Goal: Task Accomplishment & Management: Manage account settings

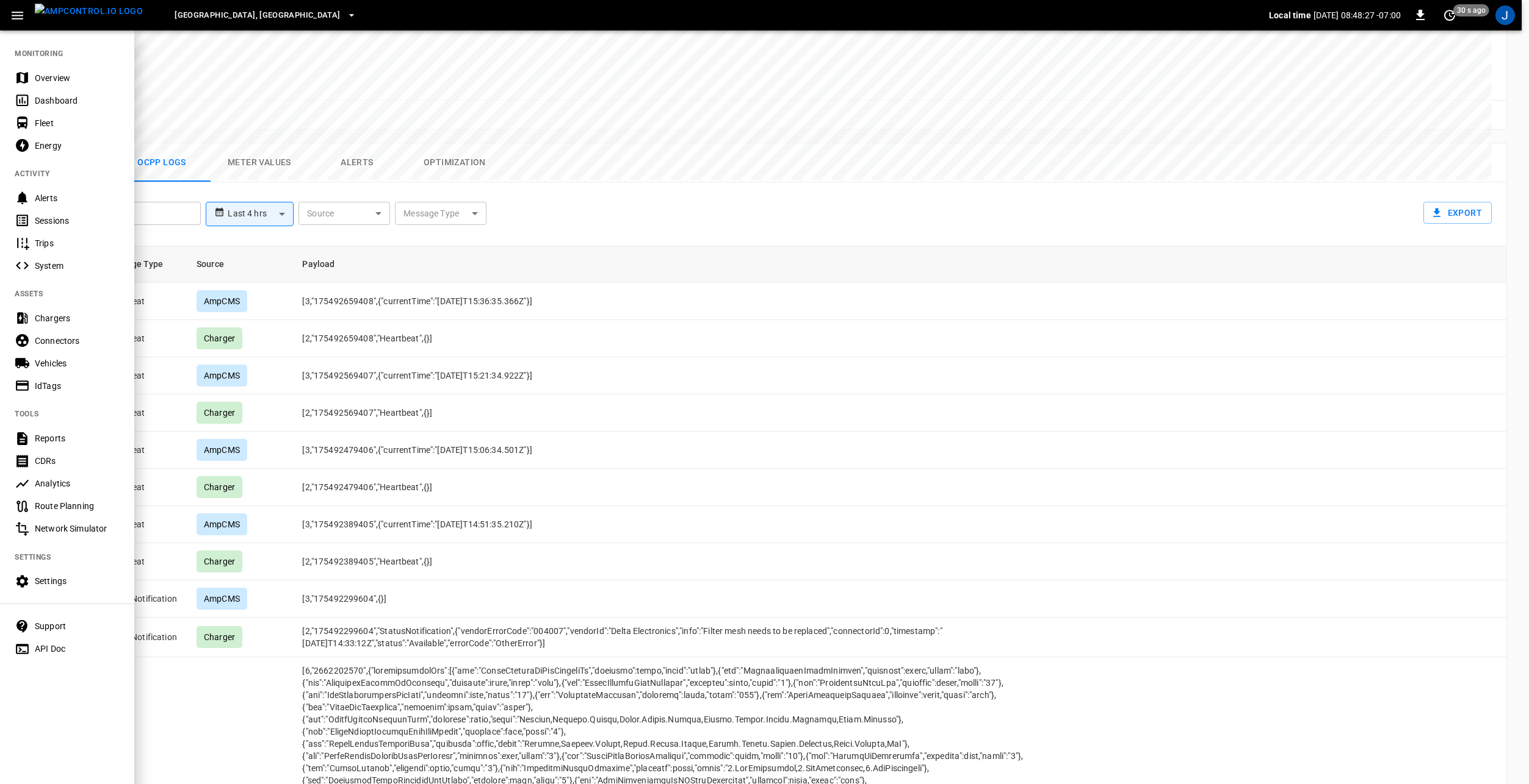
scroll to position [537, 0]
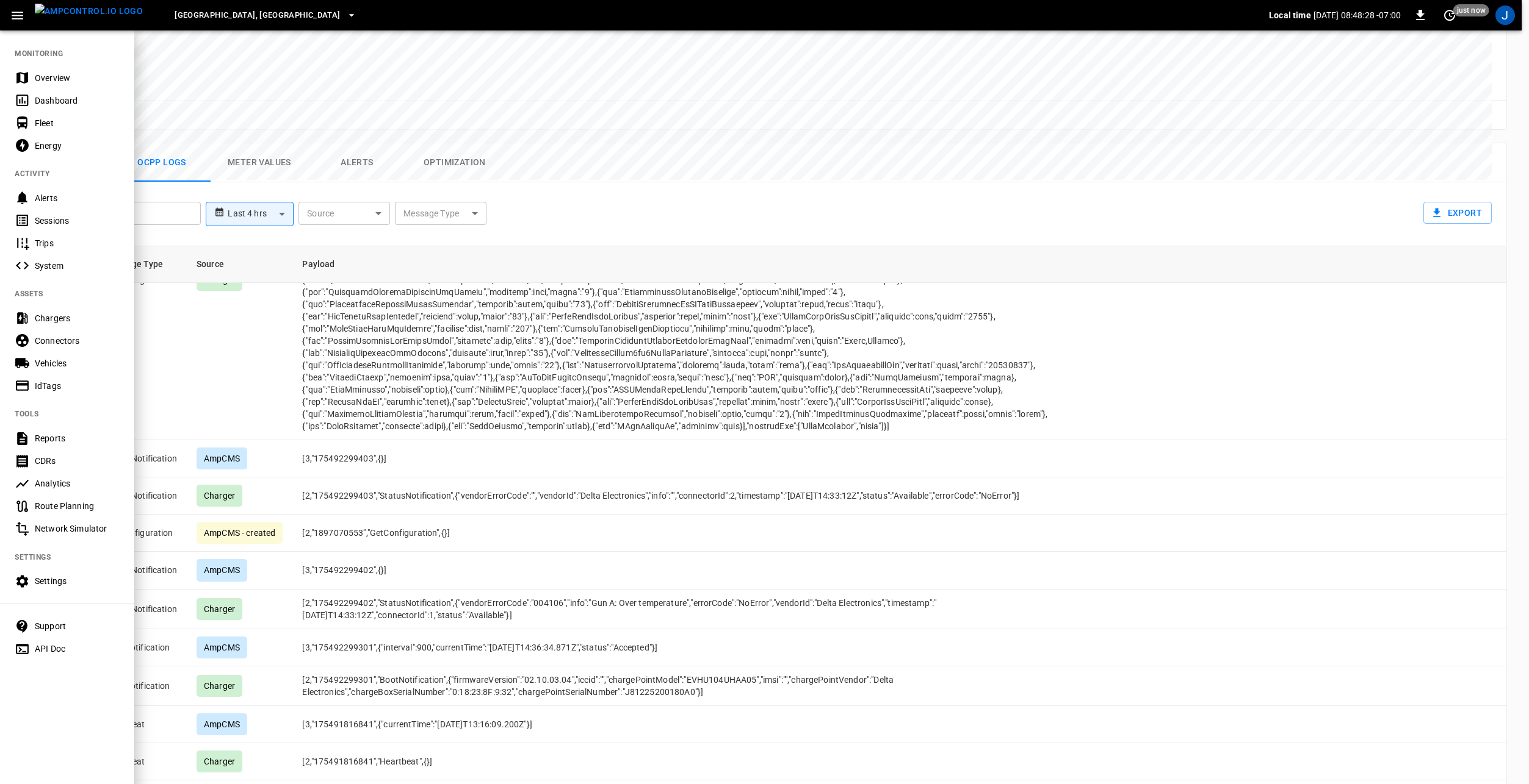
drag, startPoint x: 63, startPoint y: 587, endPoint x: 86, endPoint y: 591, distance: 23.3
click at [63, 586] on div "Settings" at bounding box center [77, 581] width 85 height 12
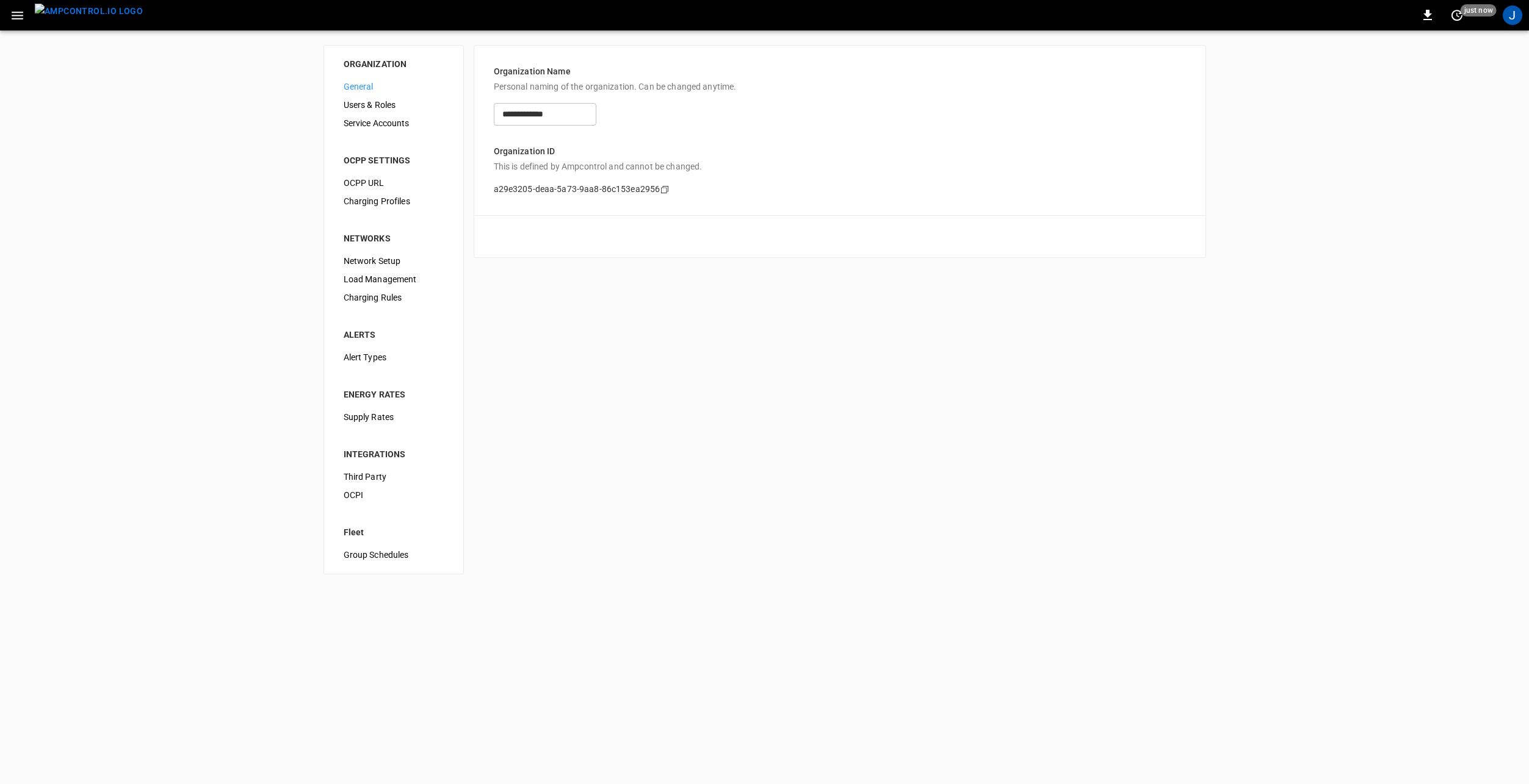
click at [383, 276] on span "Load Management" at bounding box center [393, 279] width 100 height 12
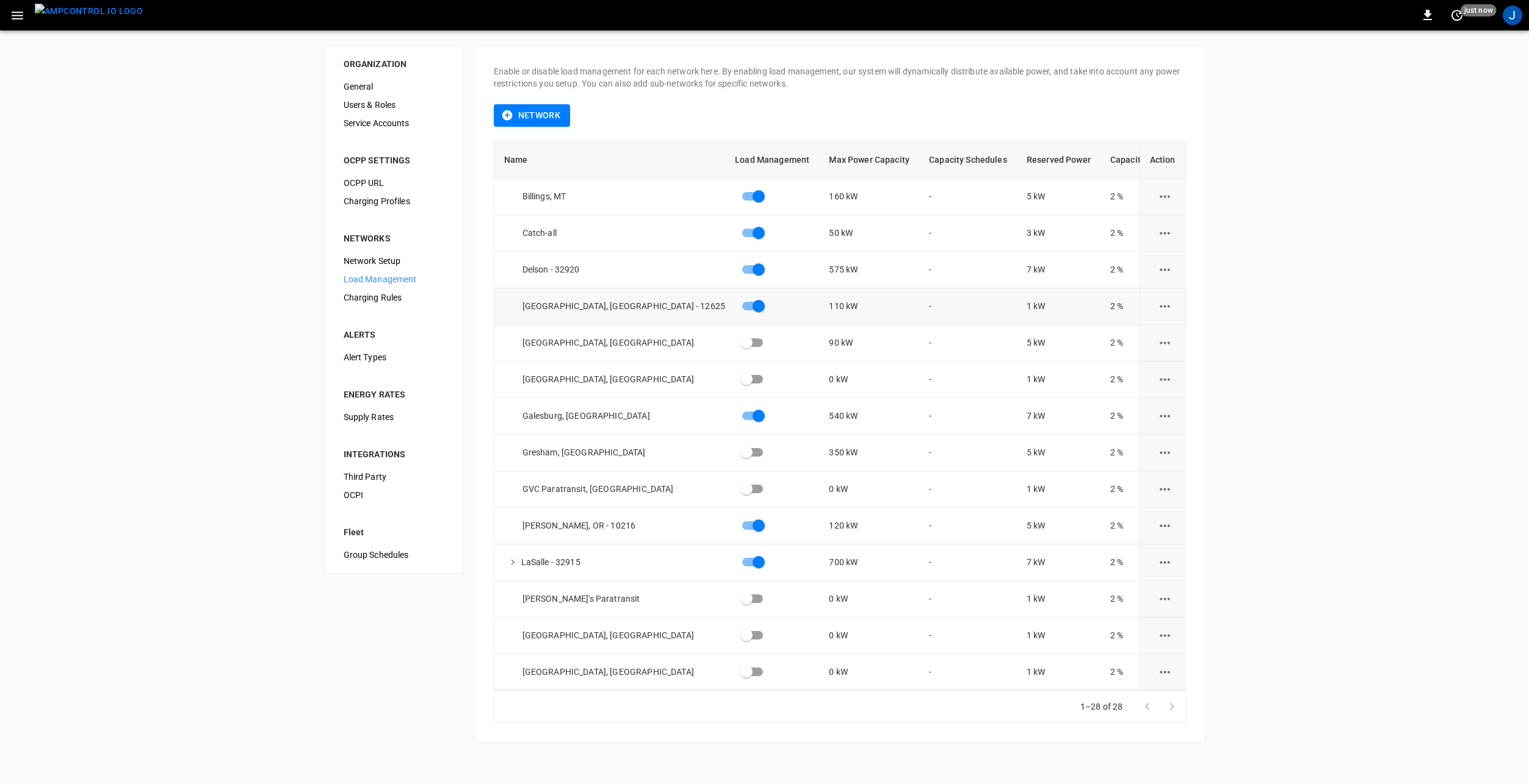
click at [1159, 305] on icon "load management options" at bounding box center [1164, 306] width 15 height 15
click at [1180, 336] on li "Edit" at bounding box center [1186, 336] width 86 height 20
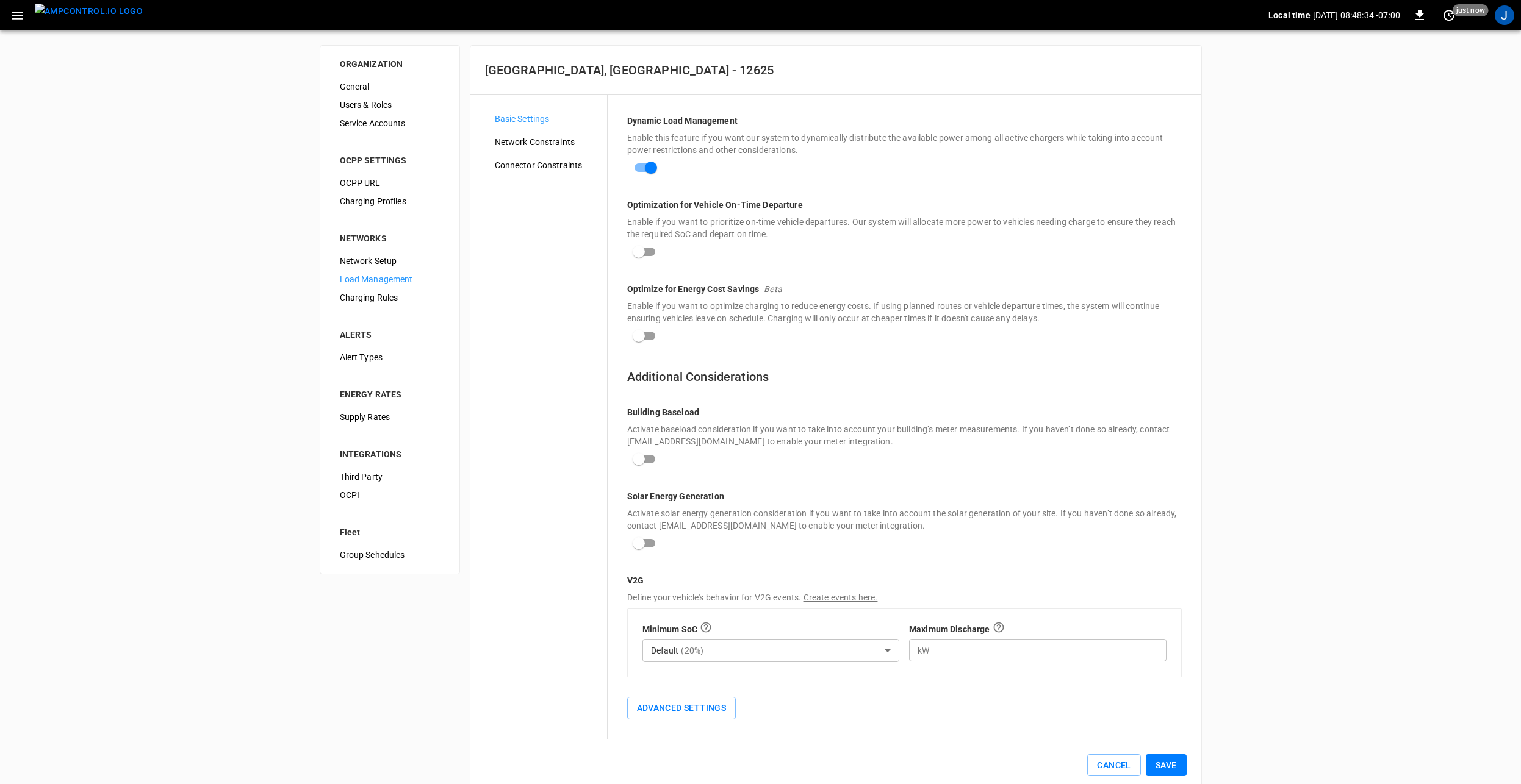
drag, startPoint x: 1255, startPoint y: 375, endPoint x: 1109, endPoint y: 306, distance: 161.5
click at [1254, 375] on div "ORGANIZATION General Users & Roles Service Accounts OCPP SETTINGS OCPP URL Char…" at bounding box center [760, 419] width 1521 height 776
click at [566, 147] on span "Network Constraints" at bounding box center [546, 142] width 102 height 12
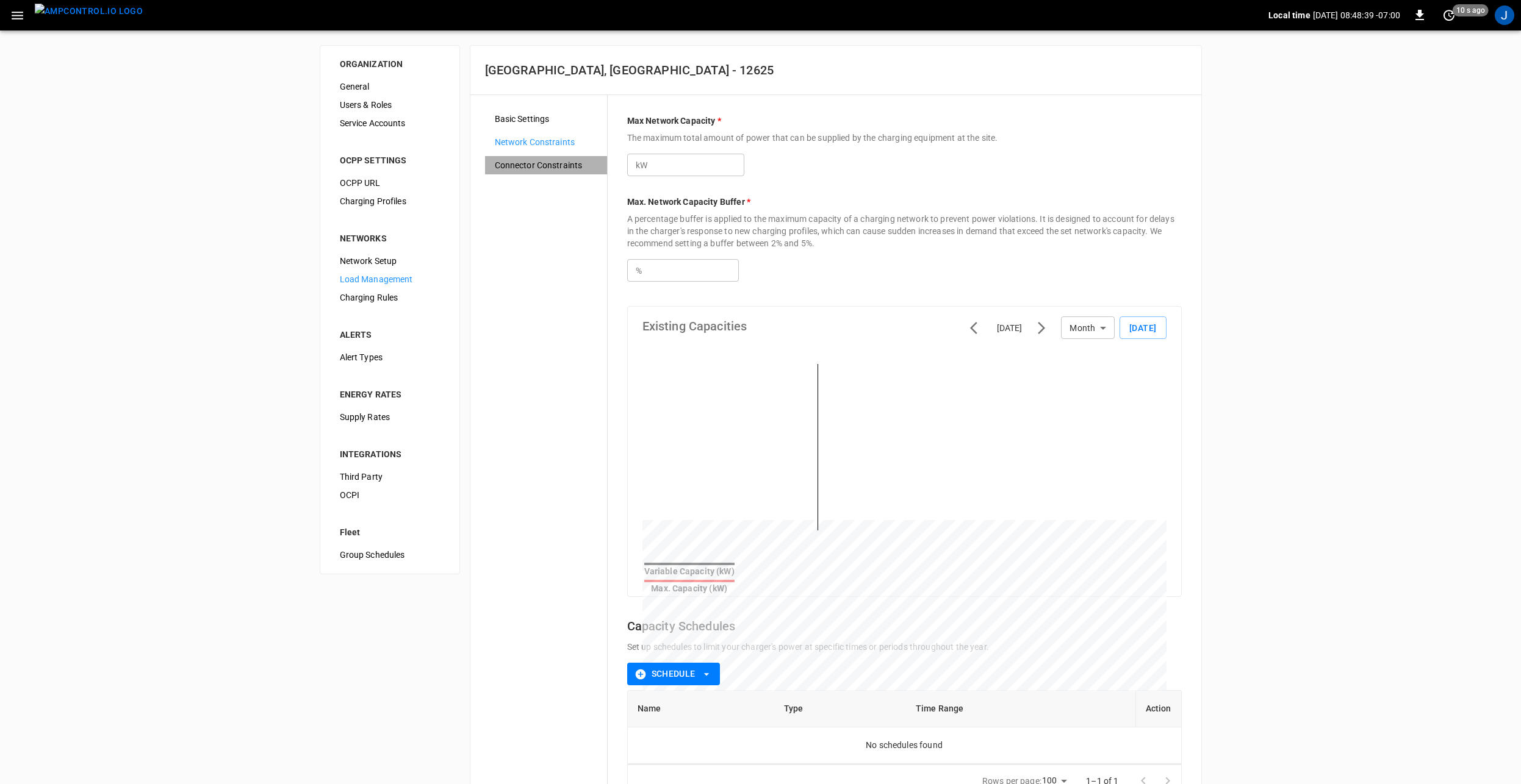
click at [538, 163] on span "Connector Constraints" at bounding box center [546, 165] width 102 height 12
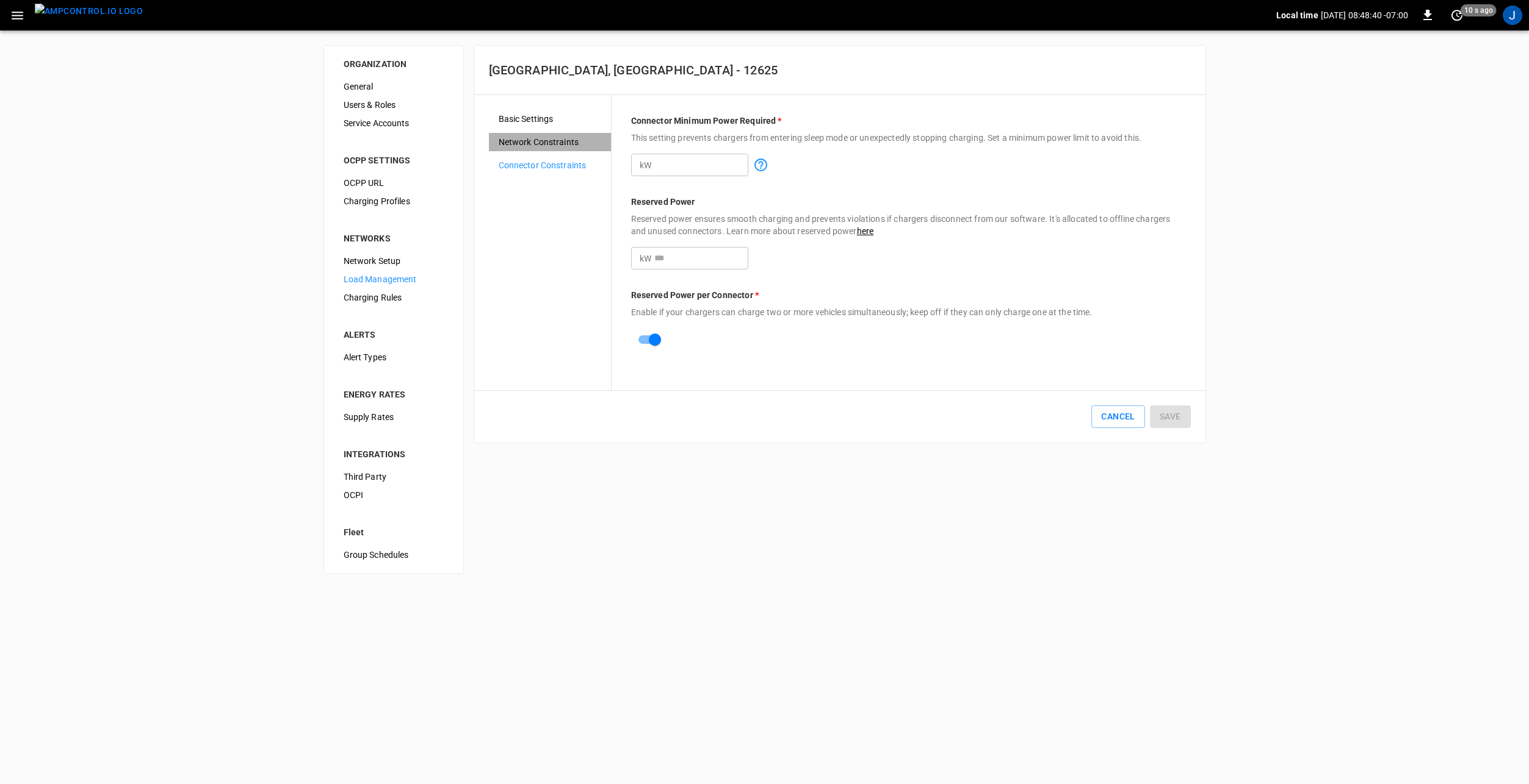
click at [536, 140] on span "Network Constraints" at bounding box center [549, 142] width 102 height 12
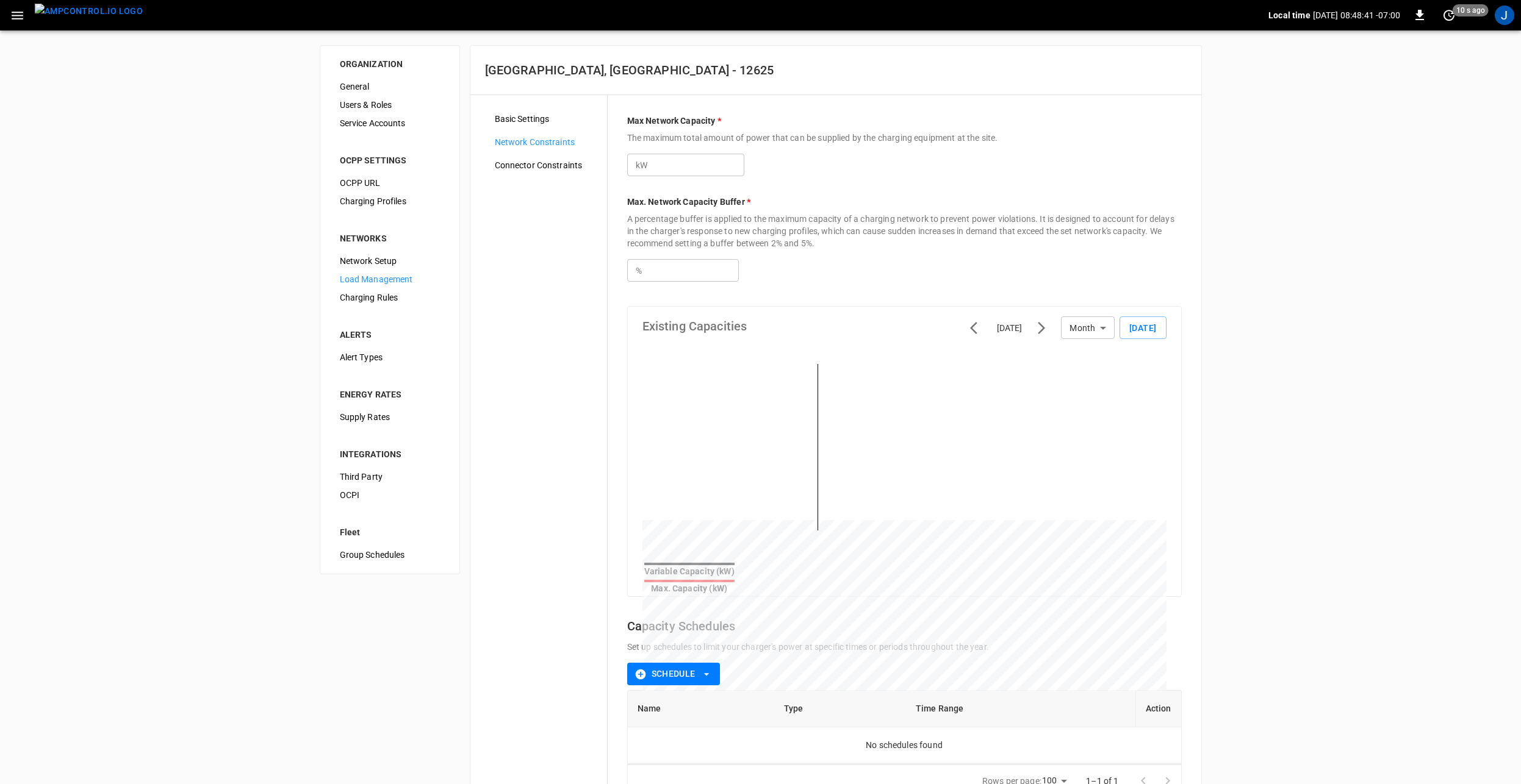
click at [543, 116] on span "Basic Settings" at bounding box center [546, 119] width 102 height 12
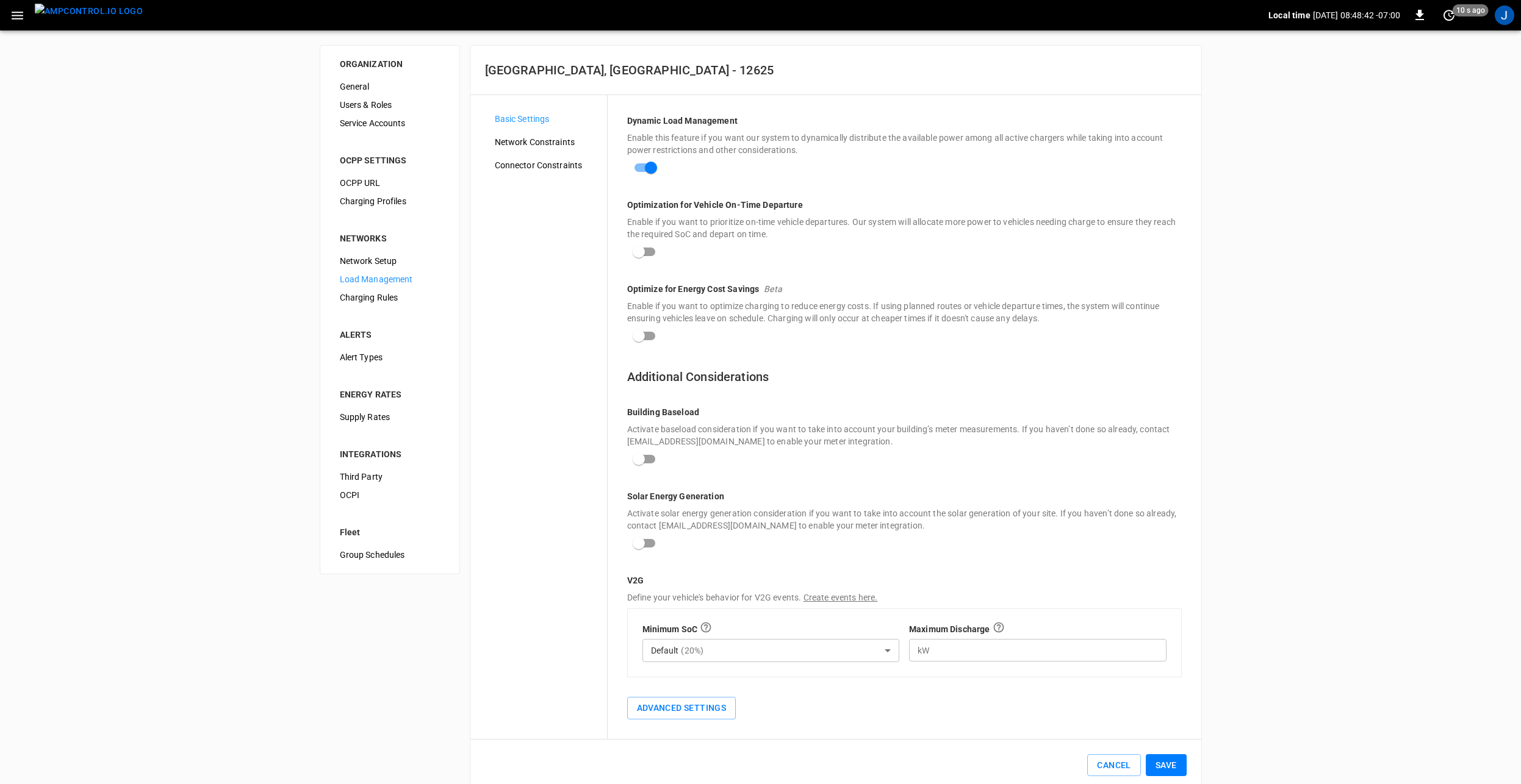
click at [523, 143] on span "Network Constraints" at bounding box center [546, 142] width 102 height 12
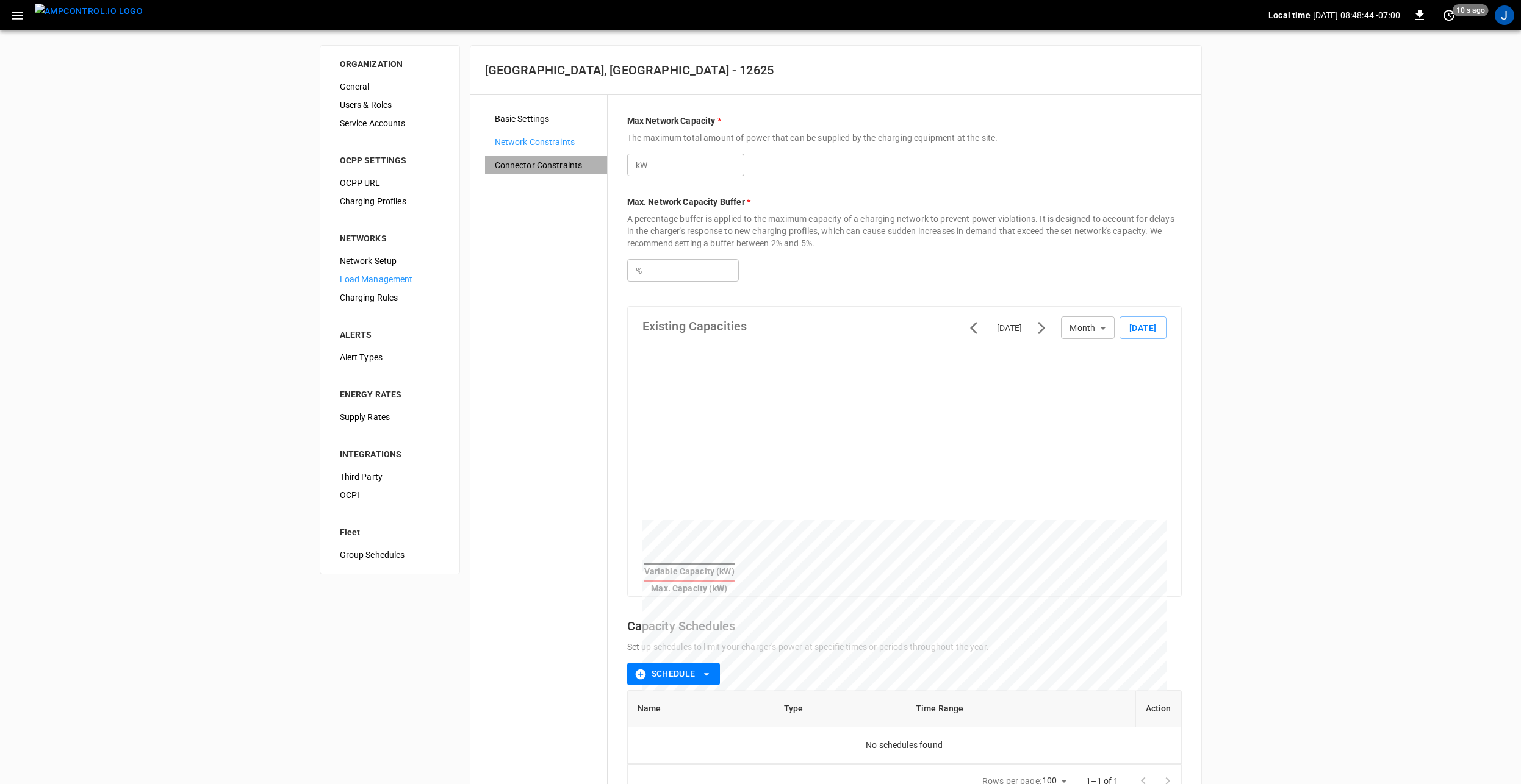
click at [547, 166] on span "Connector Constraints" at bounding box center [546, 165] width 102 height 12
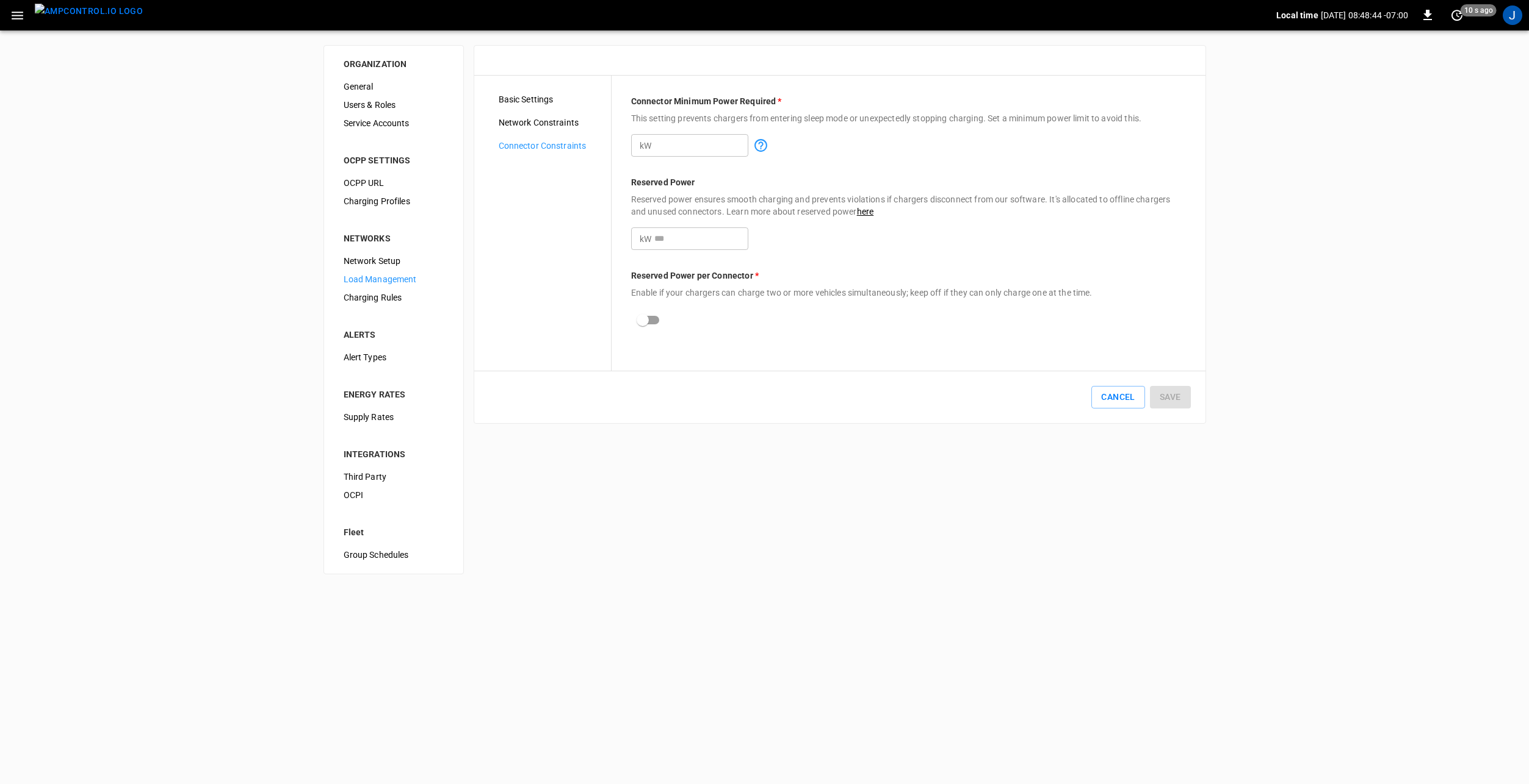
type input "*"
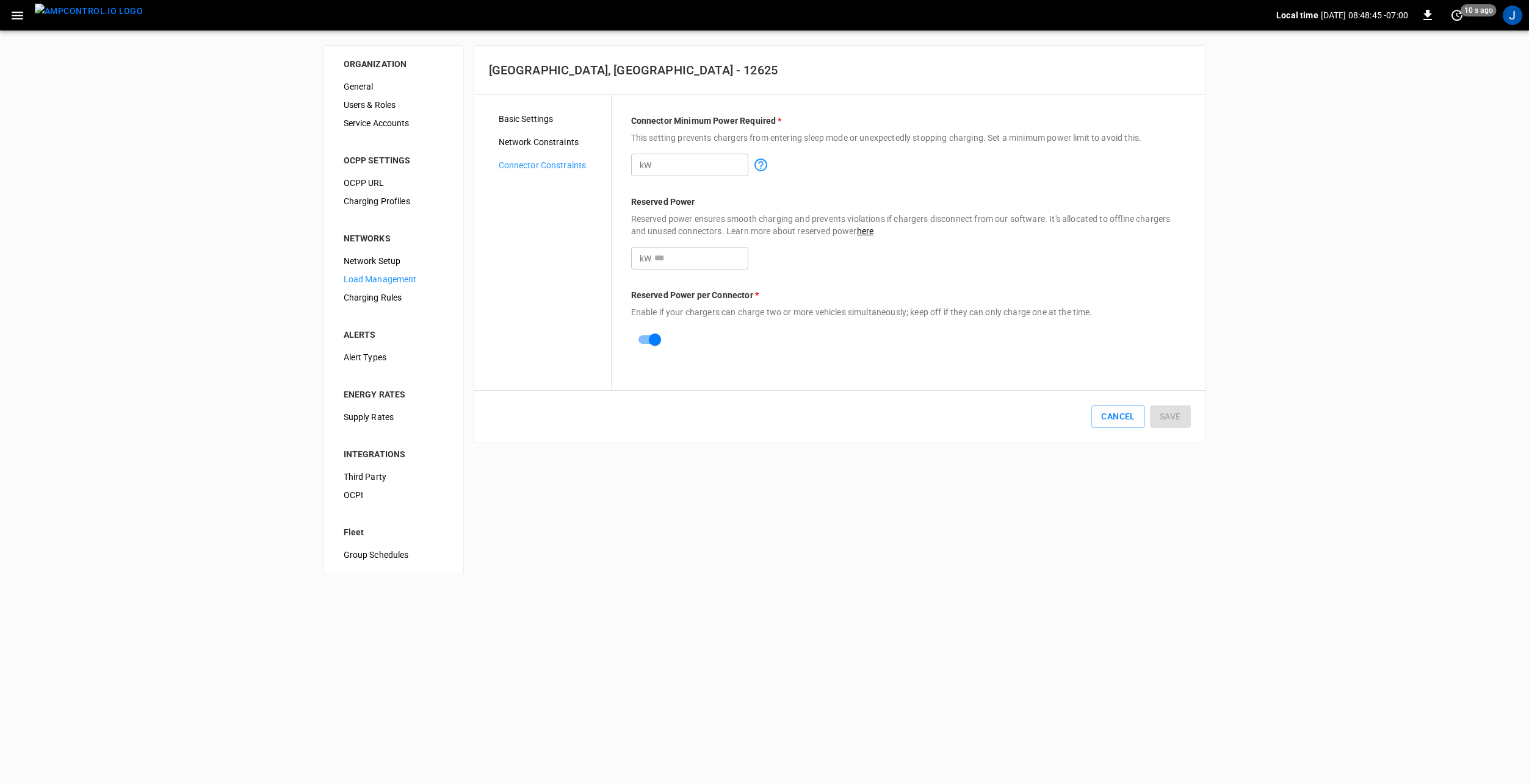
click at [546, 141] on span "Network Constraints" at bounding box center [549, 142] width 102 height 12
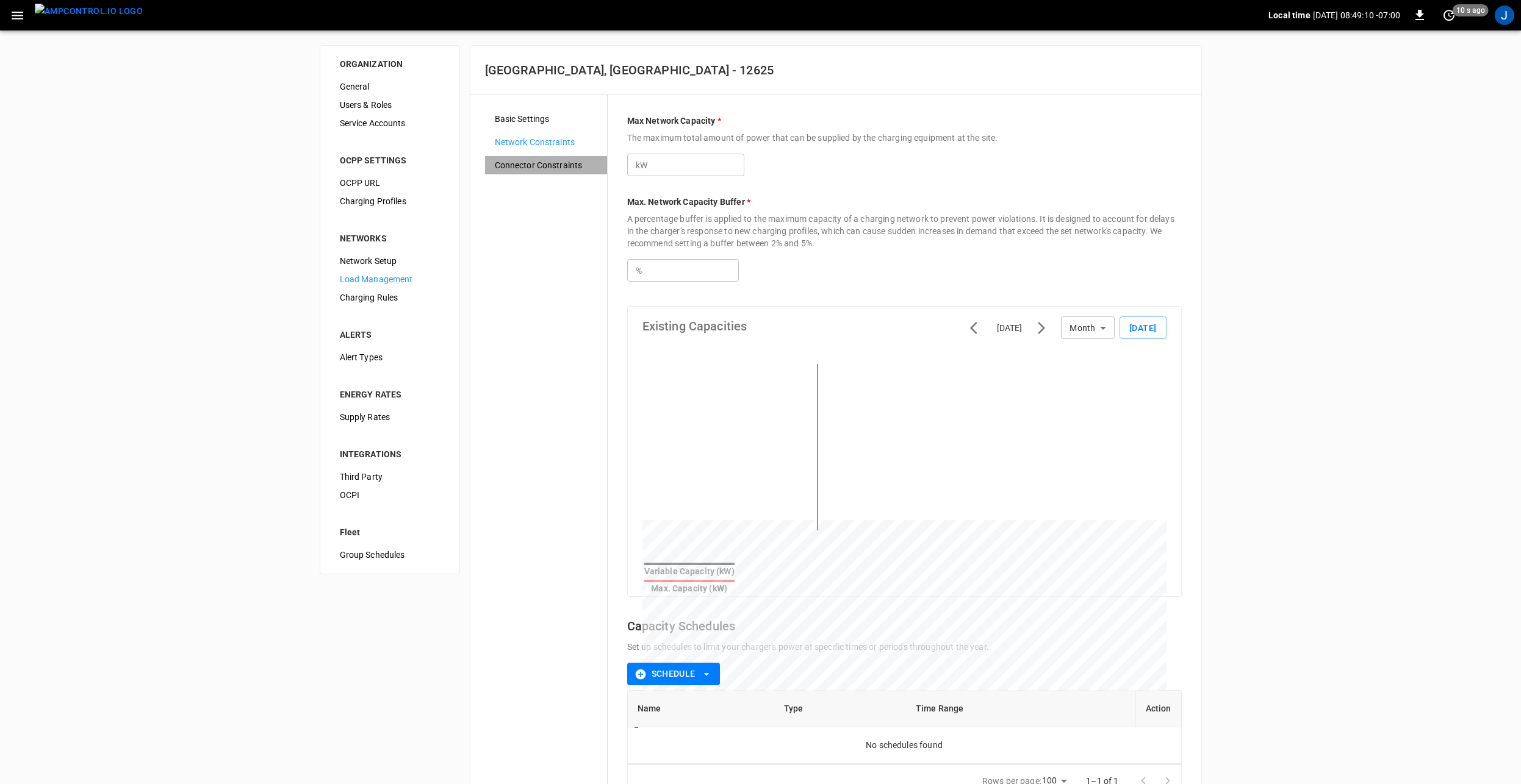
click at [553, 161] on span "Connector Constraints" at bounding box center [546, 165] width 102 height 12
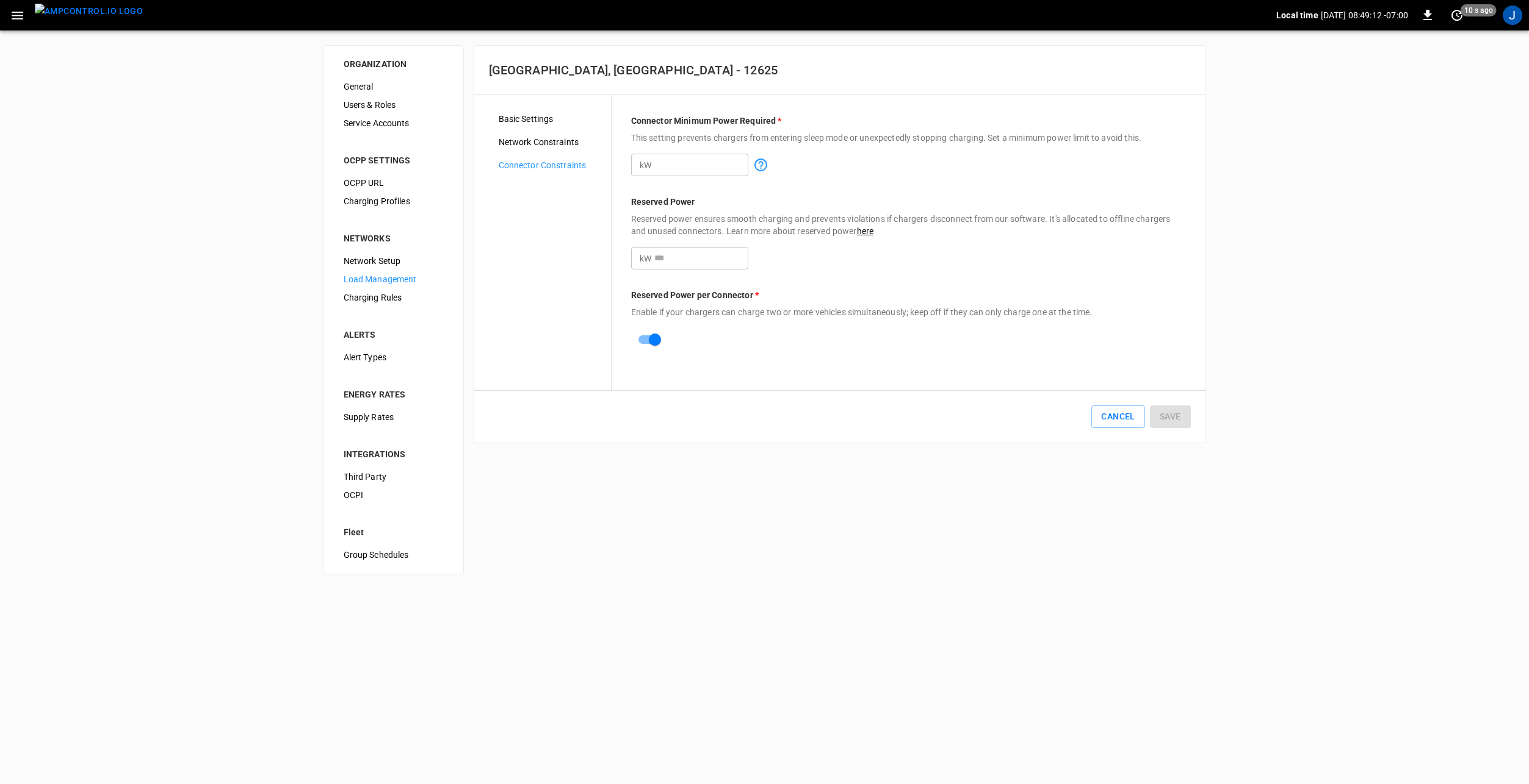
click at [553, 141] on span "Network Constraints" at bounding box center [549, 142] width 102 height 12
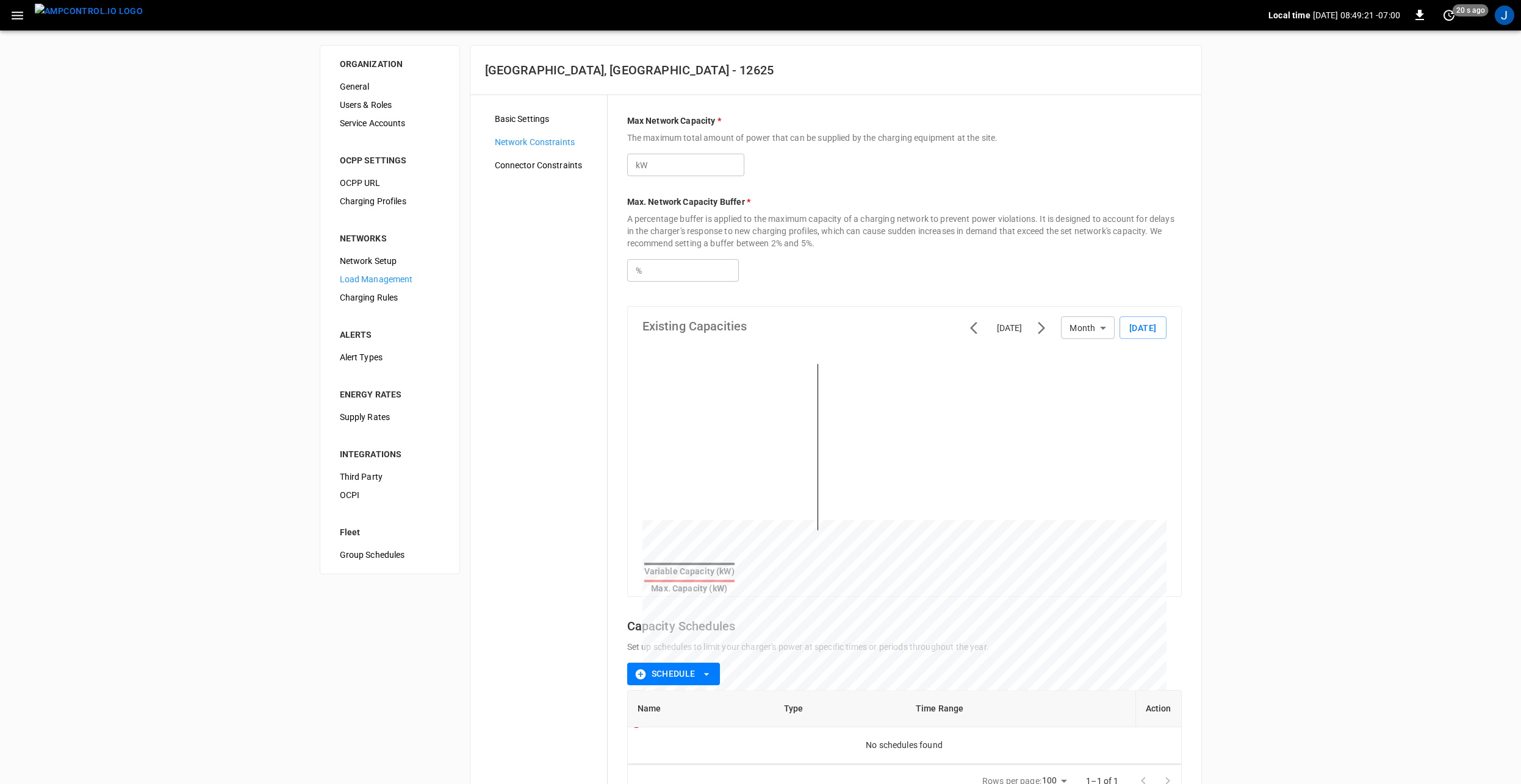
click at [76, 19] on img "menu" at bounding box center [89, 11] width 108 height 15
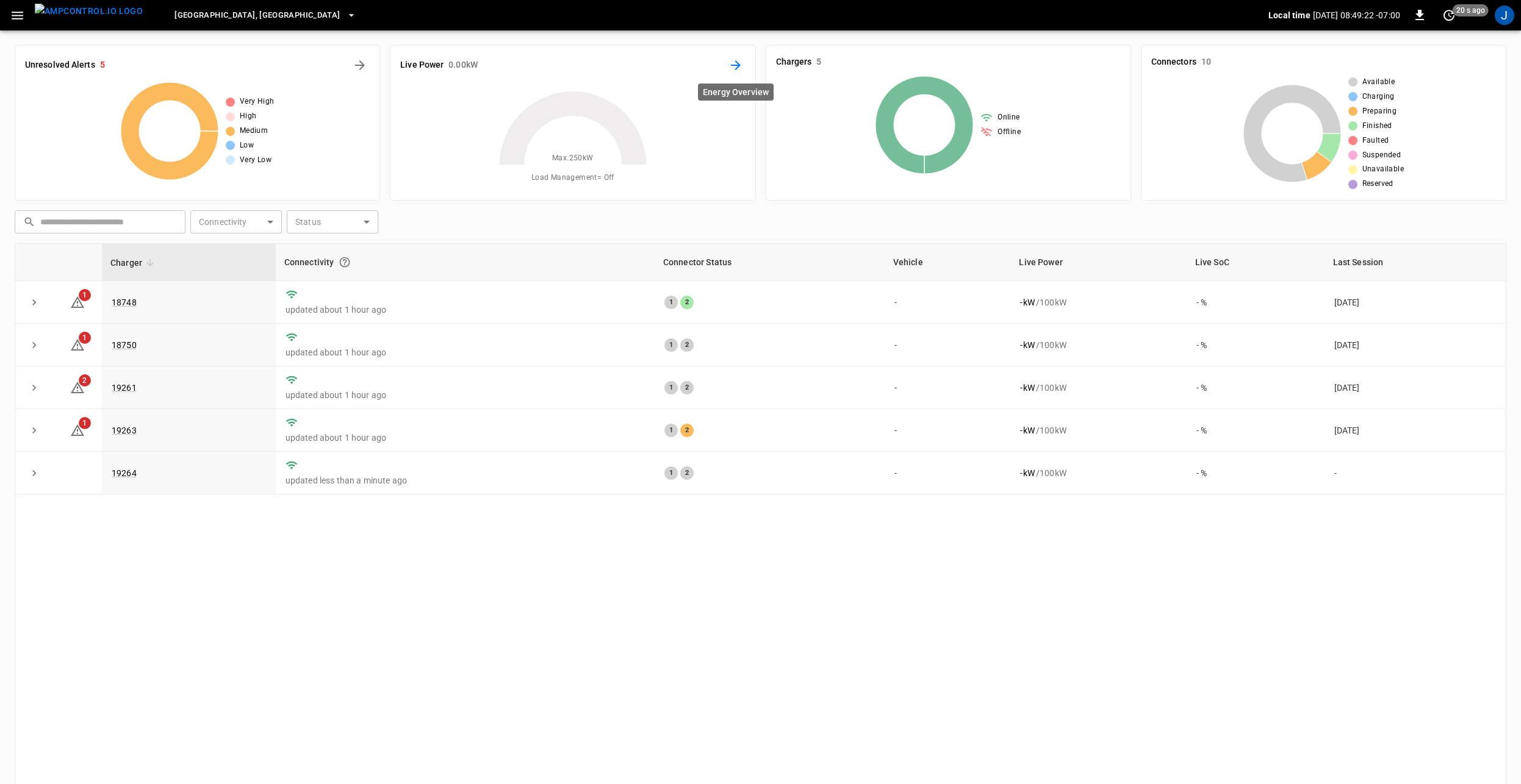
click at [741, 66] on icon "Energy Overview" at bounding box center [736, 66] width 15 height 15
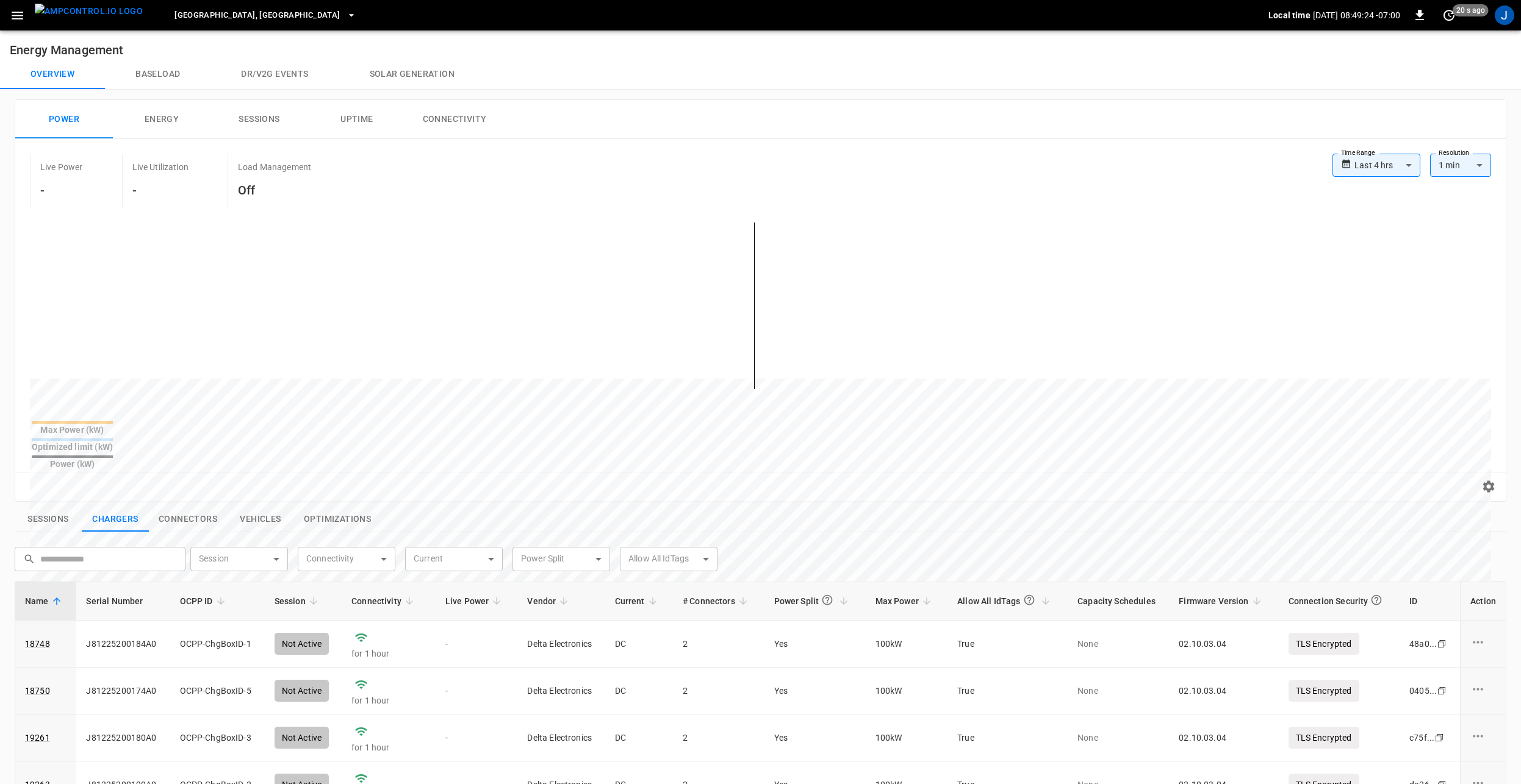
click at [174, 13] on span "[GEOGRAPHIC_DATA], [GEOGRAPHIC_DATA]" at bounding box center [257, 15] width 165 height 14
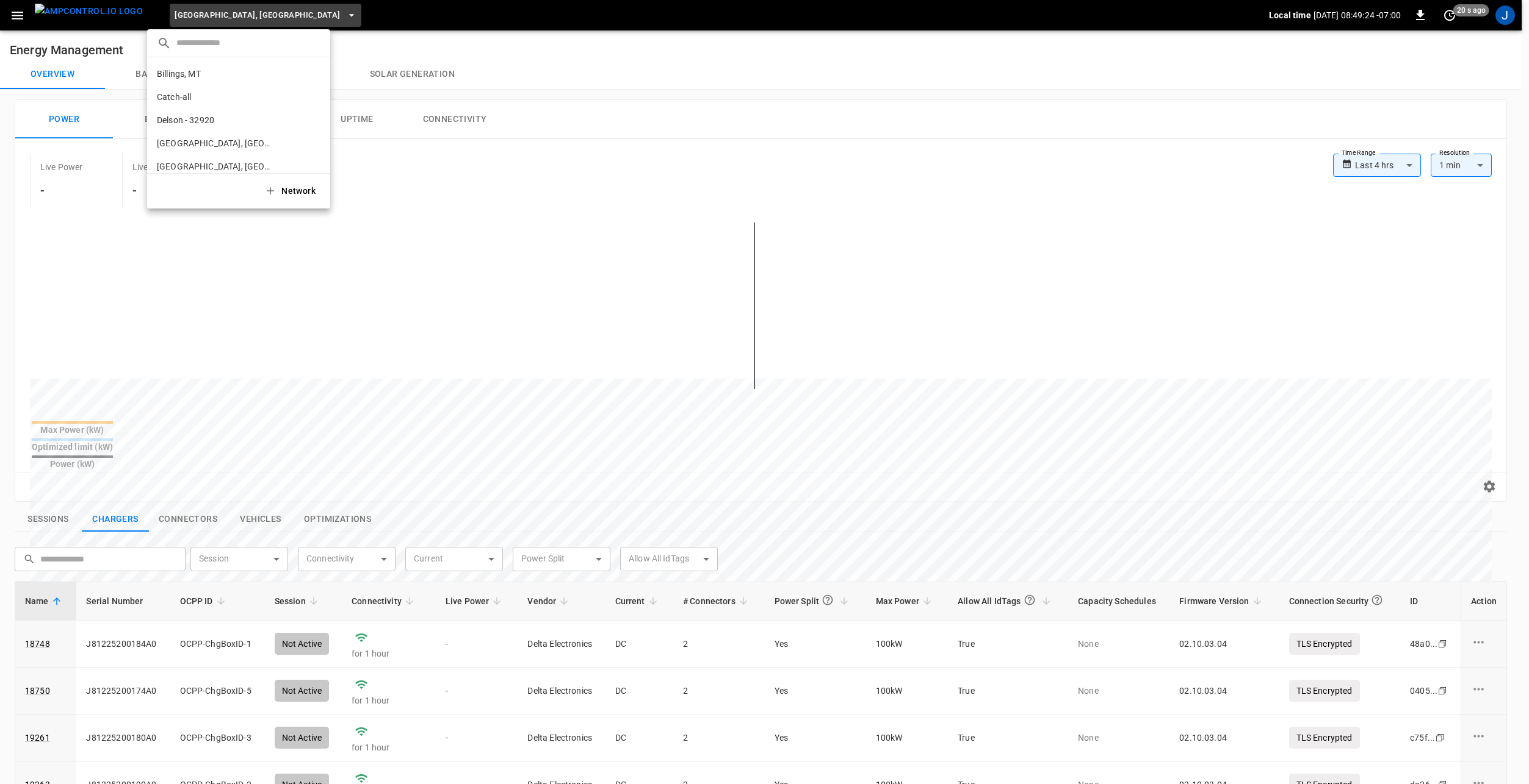
click at [231, 43] on input "text" at bounding box center [248, 42] width 144 height 17
type input "****"
click at [194, 72] on p "[GEOGRAPHIC_DATA], [GEOGRAPHIC_DATA] - 12625" at bounding box center [216, 74] width 119 height 12
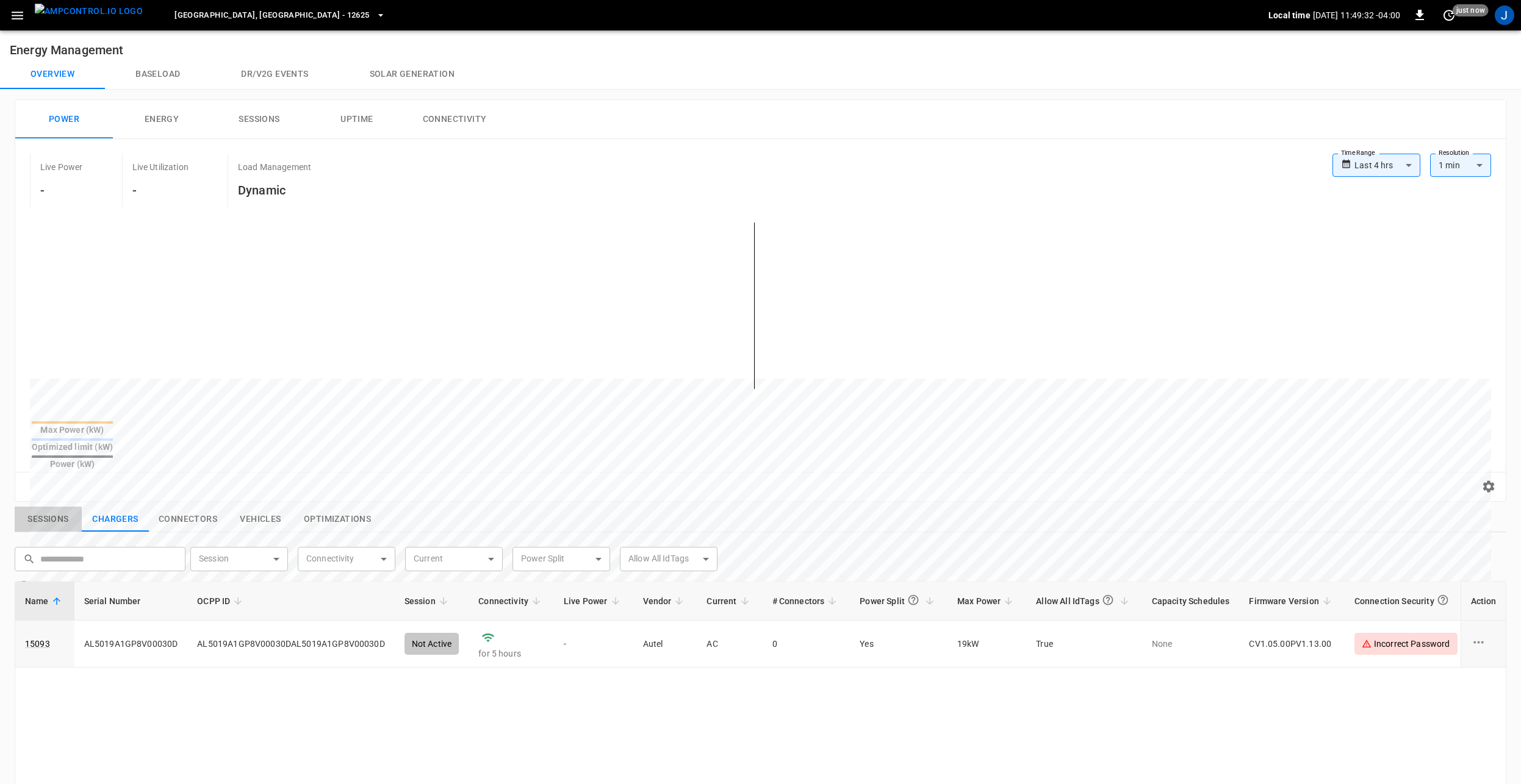
click at [54, 507] on button "Sessions" at bounding box center [48, 519] width 67 height 26
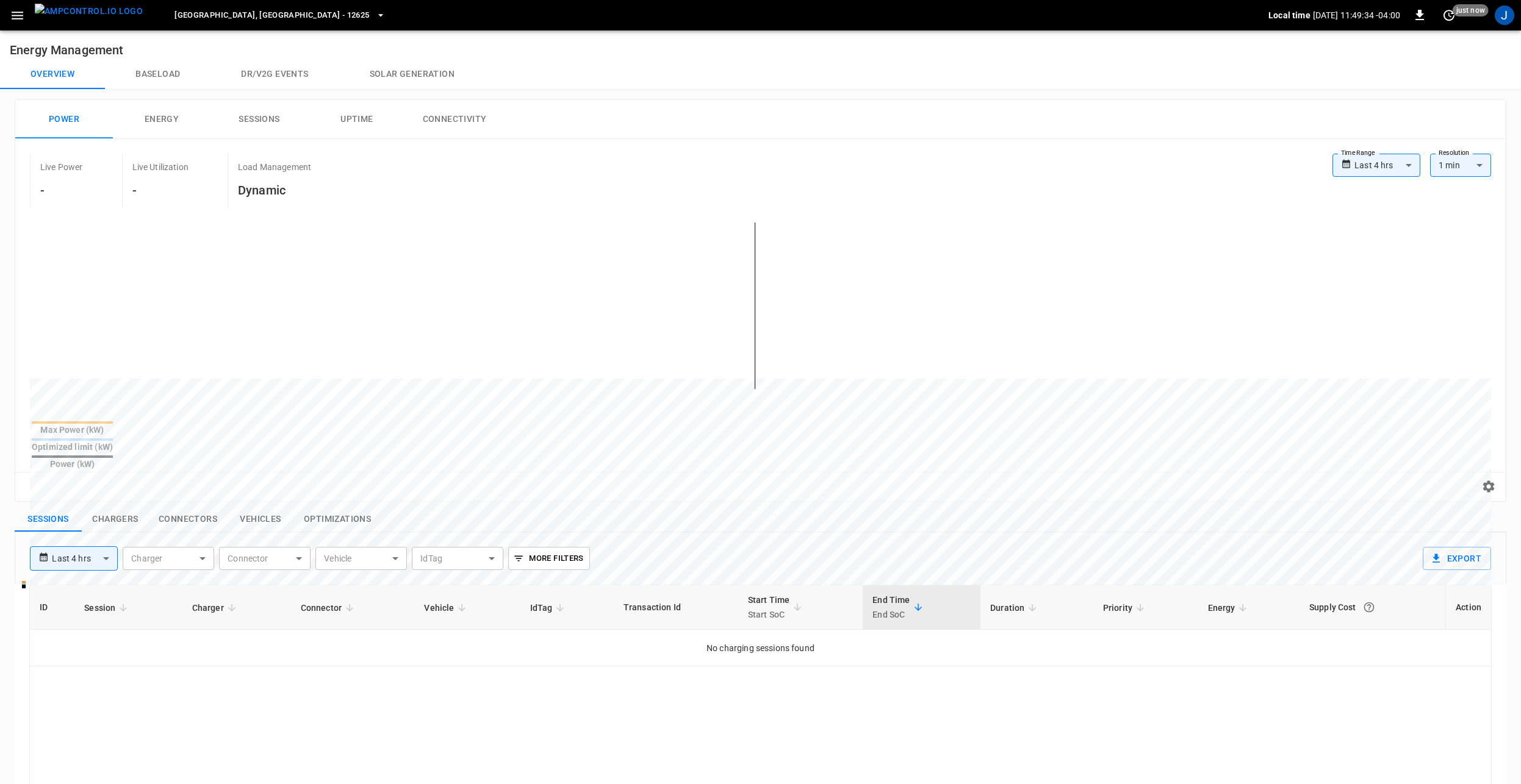
click at [70, 15] on img "menu" at bounding box center [89, 11] width 108 height 15
